Goal: Share content: Share content

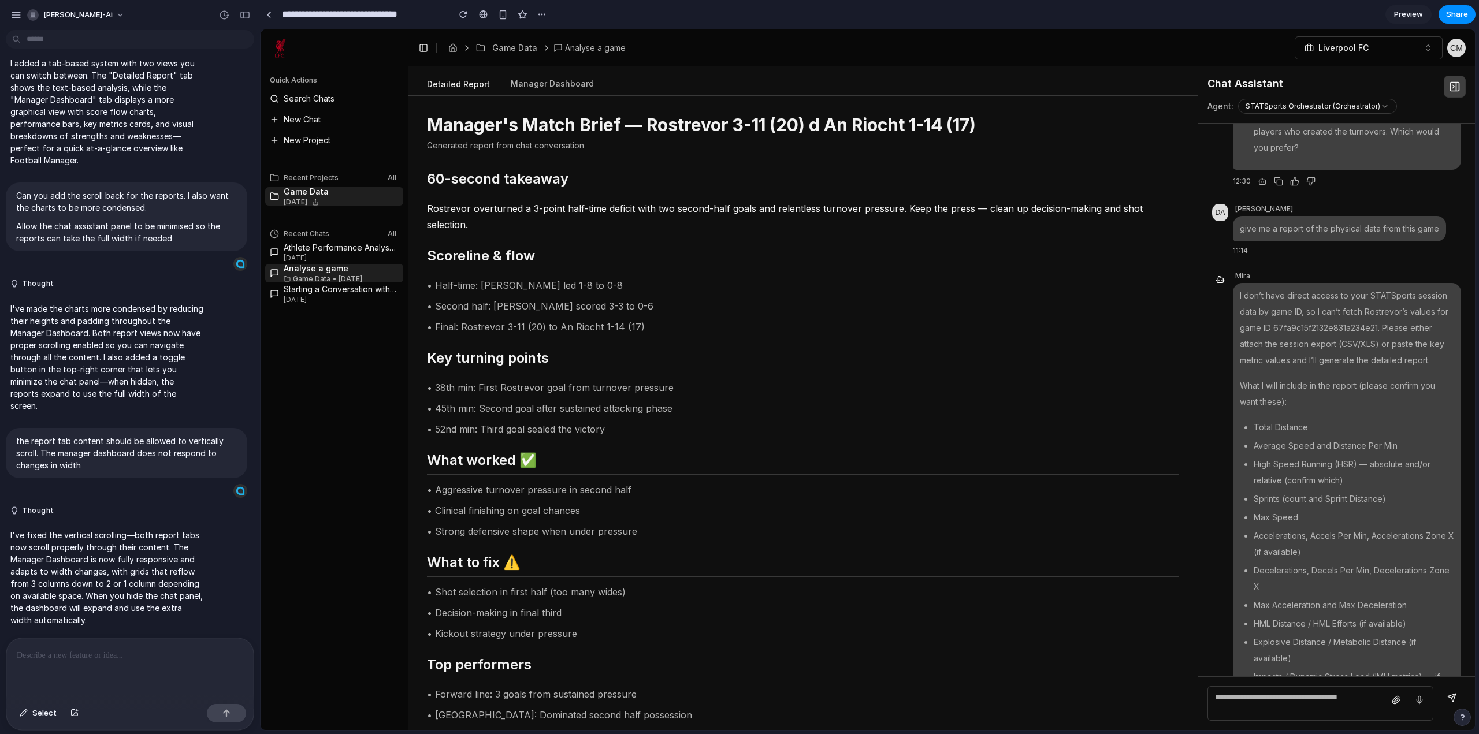
scroll to position [6368, 0]
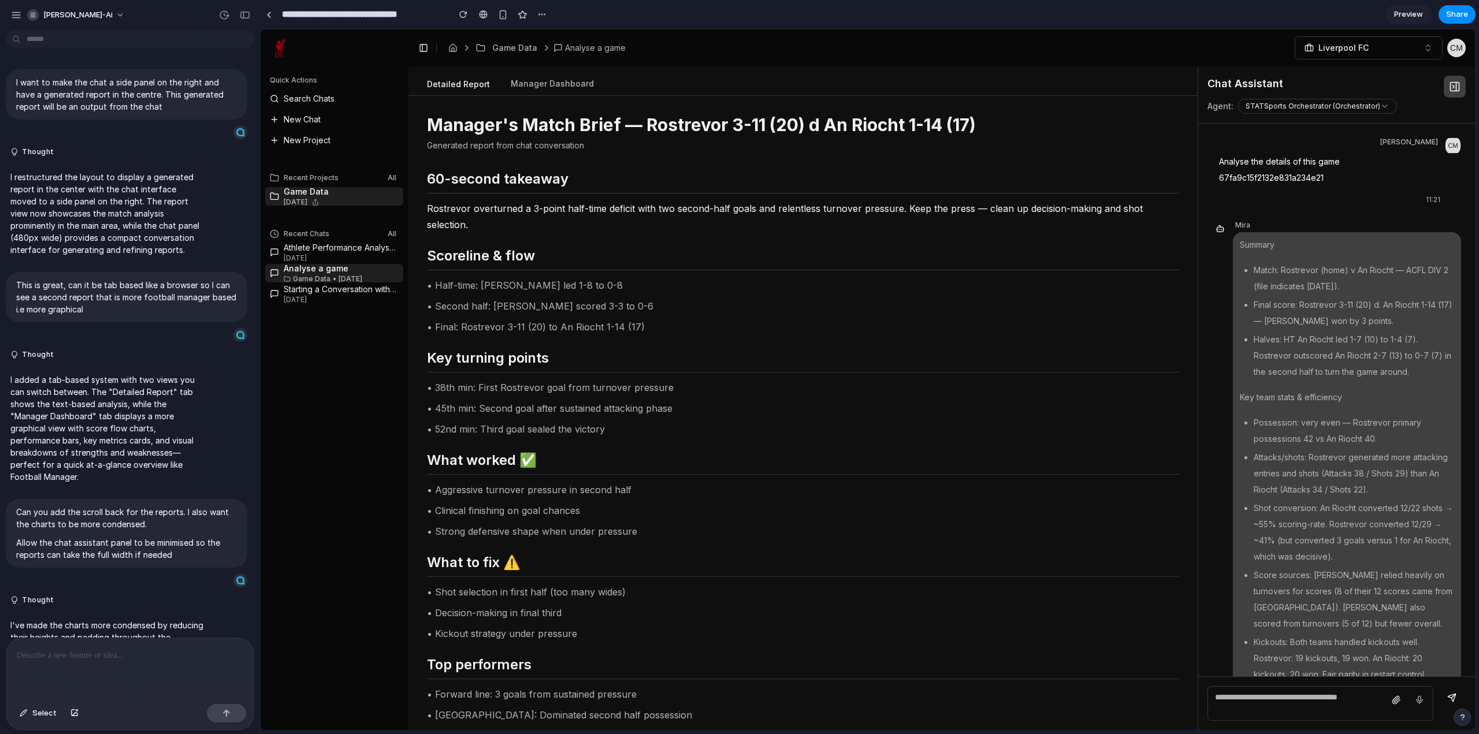
scroll to position [321, 0]
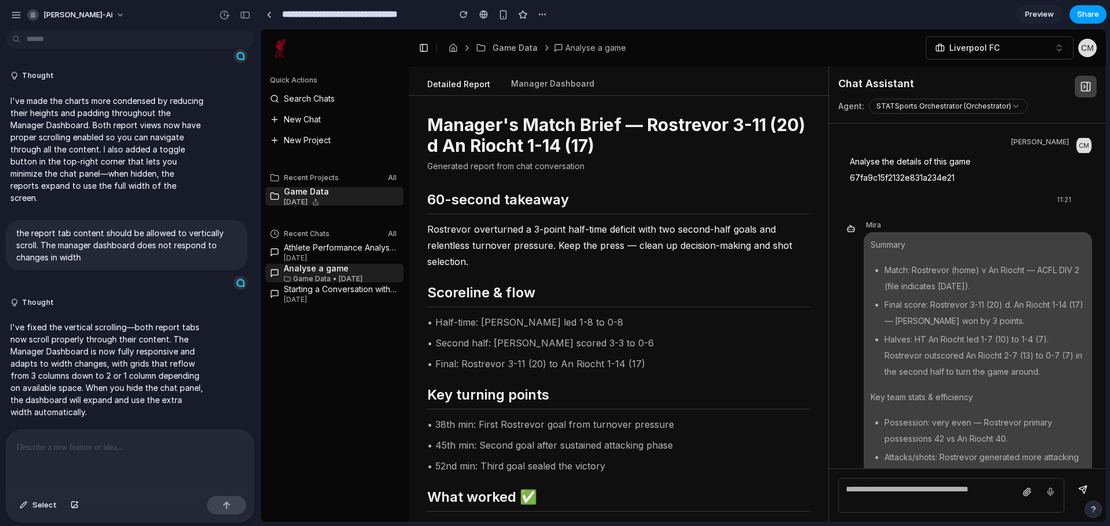
click at [1088, 17] on span "Share" at bounding box center [1088, 15] width 22 height 12
click at [1045, 8] on div "Share ' Liverpool FC Match Report Sidebar ' Invite Cormac McGrath Creator Anyon…" at bounding box center [555, 263] width 1110 height 526
click at [1045, 14] on span "Preview" at bounding box center [1039, 15] width 29 height 12
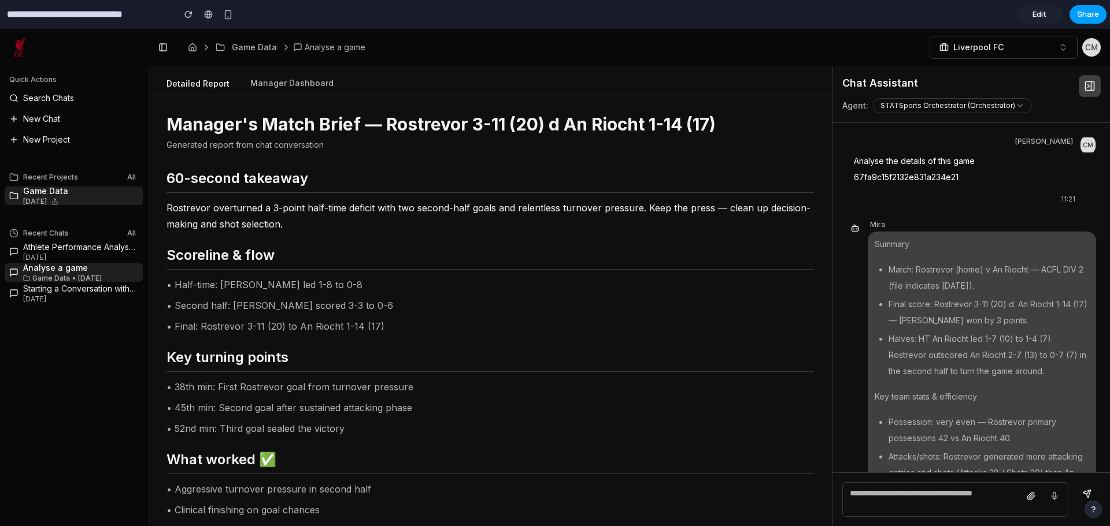
click at [1084, 16] on span "Share" at bounding box center [1088, 15] width 22 height 12
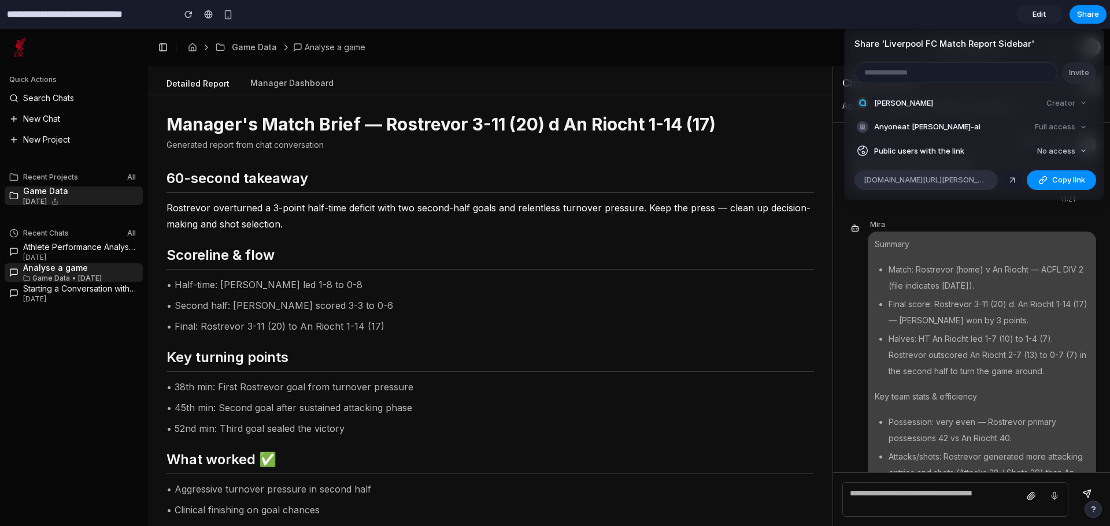
click at [1015, 181] on div at bounding box center [1012, 180] width 10 height 10
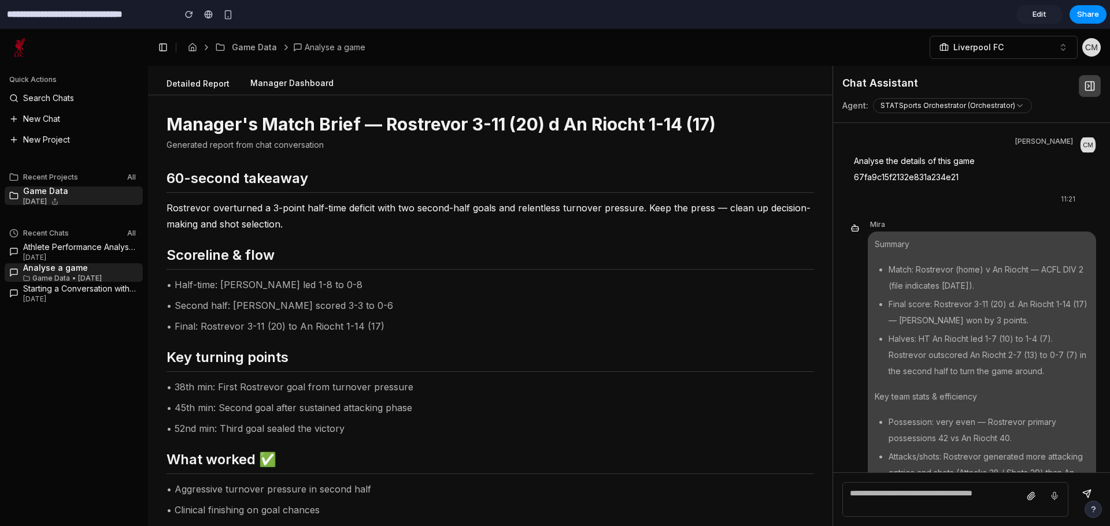
click at [268, 76] on button "Manager Dashboard" at bounding box center [292, 84] width 102 height 22
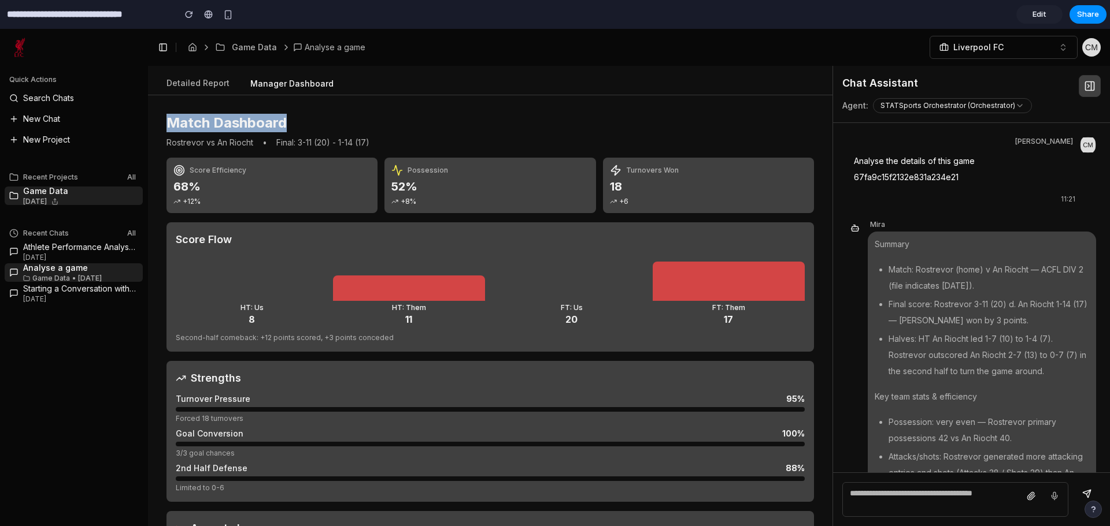
drag, startPoint x: 166, startPoint y: 121, endPoint x: 320, endPoint y: 118, distance: 153.2
click at [320, 118] on h1 "Match Dashboard" at bounding box center [489, 123] width 647 height 18
click at [203, 84] on button "Detailed Report" at bounding box center [197, 84] width 81 height 22
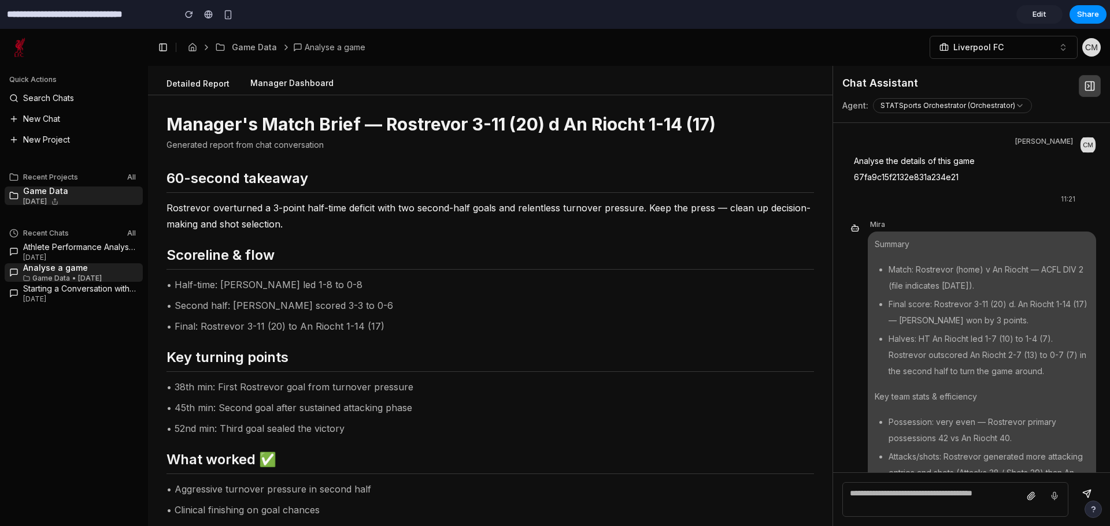
click at [279, 83] on button "Manager Dashboard" at bounding box center [292, 84] width 102 height 22
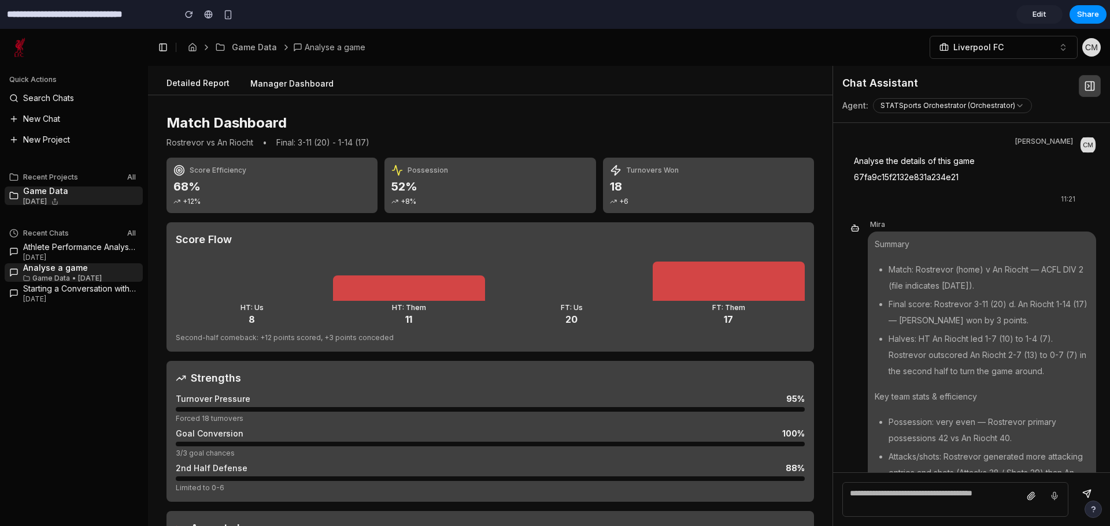
click at [188, 85] on button "Detailed Report" at bounding box center [197, 84] width 81 height 22
